Goal: Navigation & Orientation: Find specific page/section

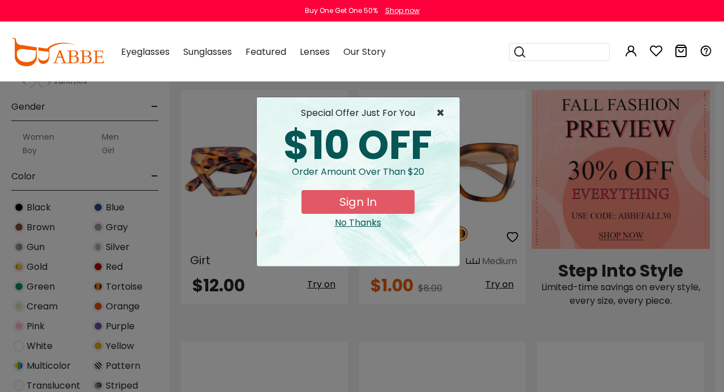
click at [439, 117] on span "×" at bounding box center [443, 113] width 14 height 14
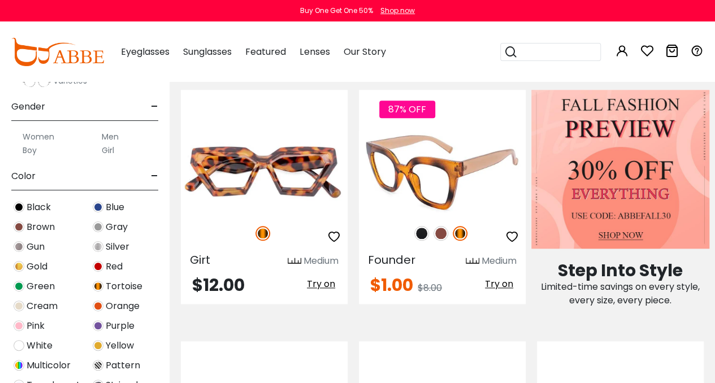
click at [422, 226] on img at bounding box center [421, 233] width 15 height 15
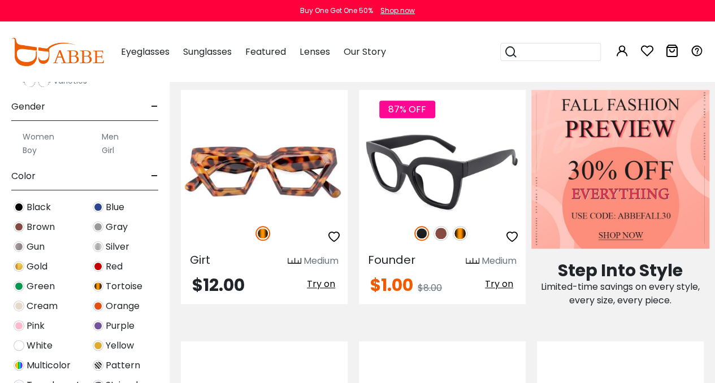
click at [445, 226] on img at bounding box center [441, 233] width 15 height 15
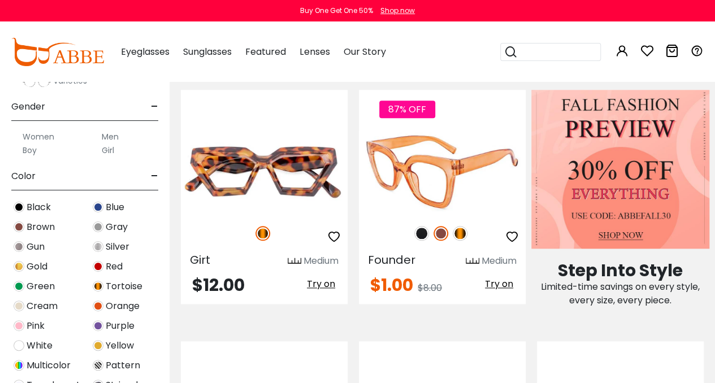
click at [466, 226] on img at bounding box center [460, 233] width 15 height 15
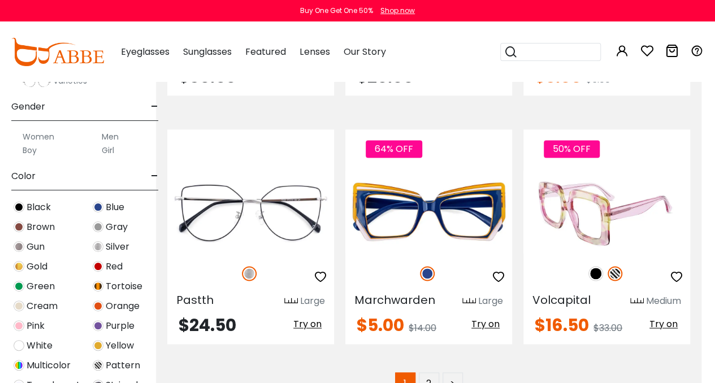
scroll to position [4975, 14]
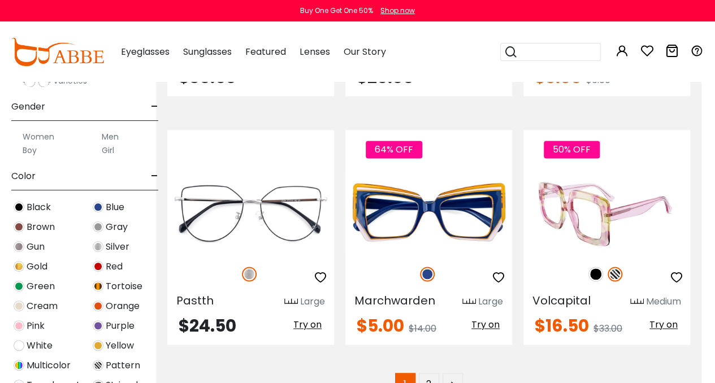
click at [595, 267] on img at bounding box center [595, 274] width 15 height 15
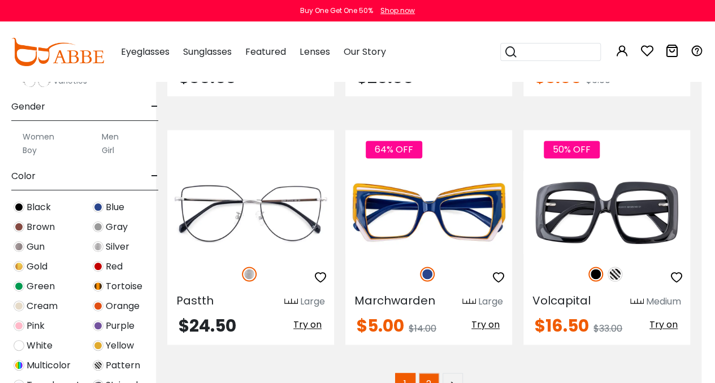
click at [425, 373] on link "2" at bounding box center [429, 383] width 20 height 20
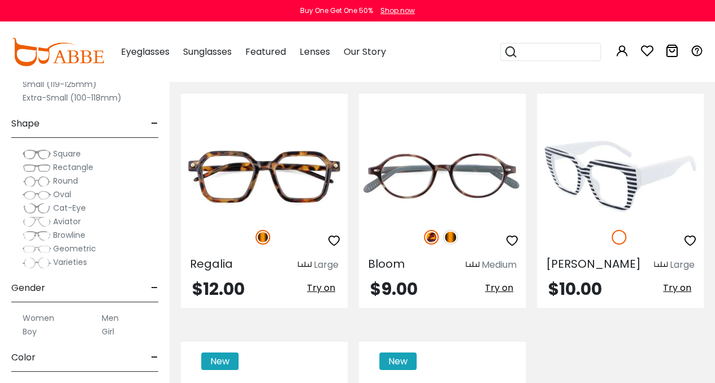
scroll to position [3983, 0]
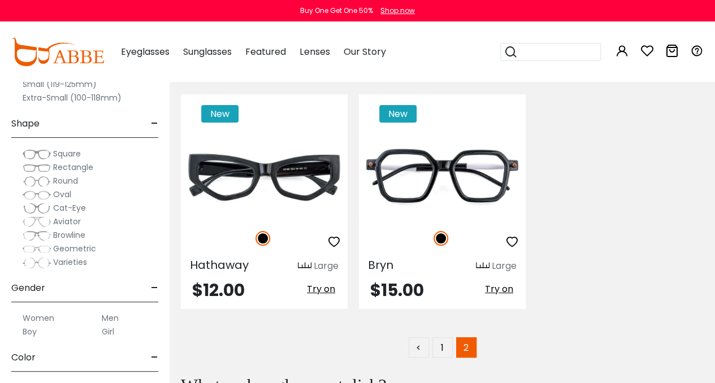
scroll to position [4231, 0]
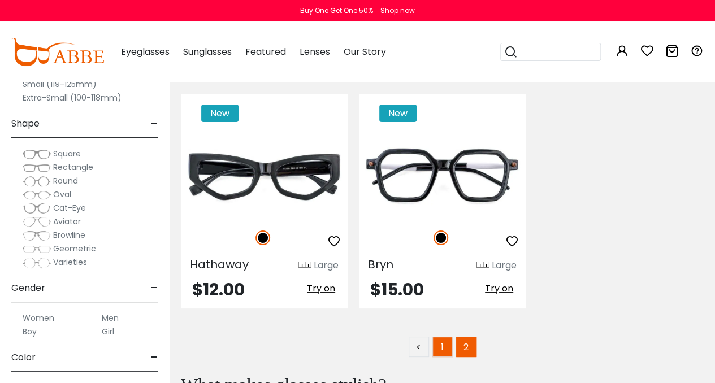
click at [443, 337] on link "1" at bounding box center [442, 347] width 20 height 20
